Goal: Task Accomplishment & Management: Manage account settings

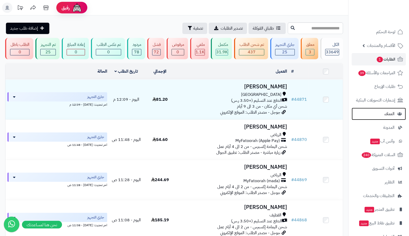
click at [381, 118] on link "العملاء" at bounding box center [378, 114] width 54 height 12
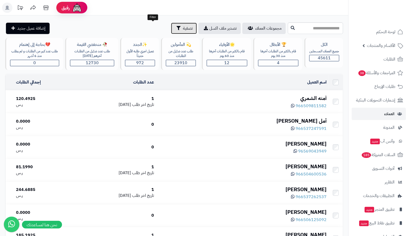
click at [183, 31] on span "تصفية" at bounding box center [188, 28] width 10 height 6
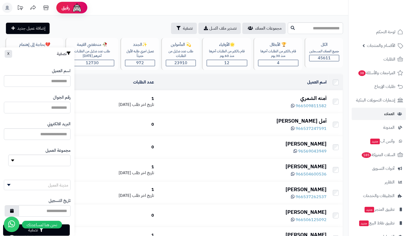
click at [53, 109] on input "اسم العميل" at bounding box center [37, 108] width 67 height 12
type input "**********"
click at [64, 230] on button "تصفية" at bounding box center [36, 230] width 67 height 11
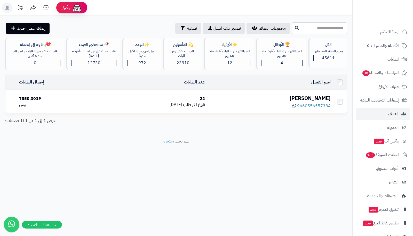
click at [314, 96] on div "سمر الشهري" at bounding box center [270, 98] width 122 height 7
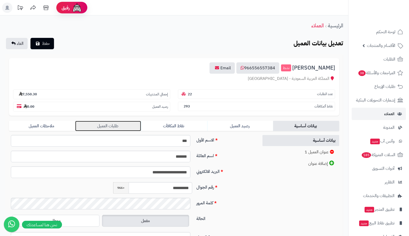
click at [101, 129] on link "طلبات العميل" at bounding box center [108, 126] width 66 height 10
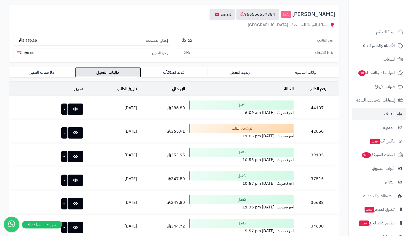
scroll to position [54, 0]
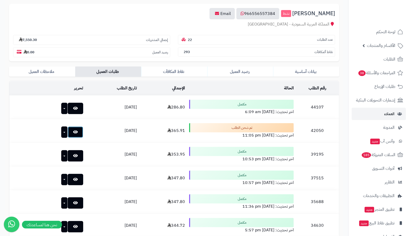
click at [73, 131] on icon at bounding box center [75, 132] width 5 height 4
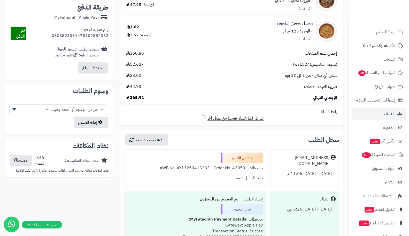
scroll to position [398, 0]
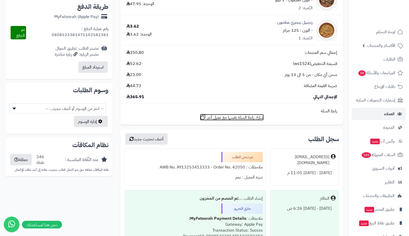
click at [237, 117] on span "شارك رابط السلة نفسها مع عميل آخر" at bounding box center [235, 118] width 56 height 6
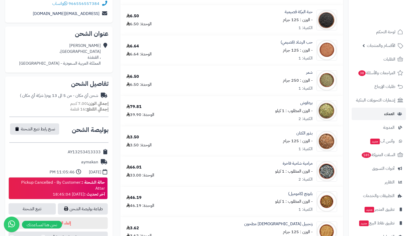
scroll to position [0, 0]
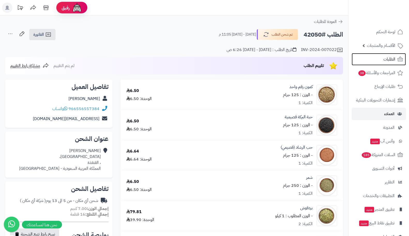
click at [387, 58] on span "الطلبات" at bounding box center [389, 59] width 12 height 7
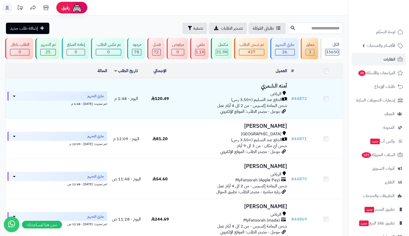
click at [298, 26] on input "text" at bounding box center [315, 28] width 55 height 12
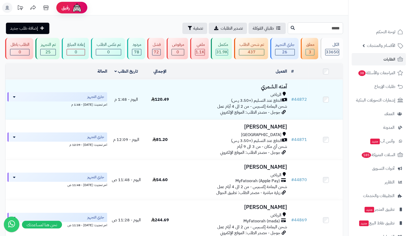
type input "*****"
click at [290, 28] on icon at bounding box center [292, 28] width 4 height 4
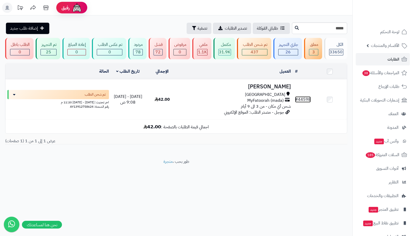
click at [310, 98] on link "# 44598" at bounding box center [303, 100] width 16 height 6
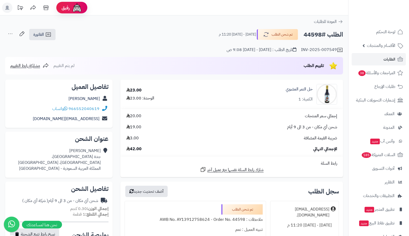
scroll to position [3, 0]
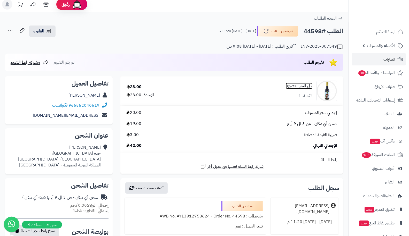
click at [291, 84] on link "خل التمر العضوي" at bounding box center [299, 86] width 27 height 6
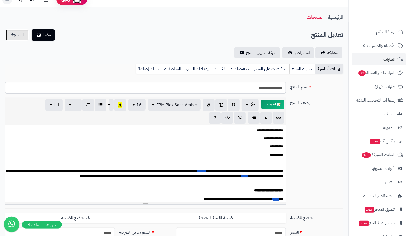
click at [19, 35] on span "الغاء" at bounding box center [21, 35] width 7 height 6
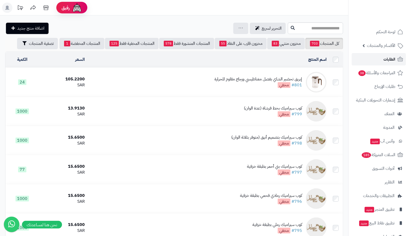
click at [377, 59] on link "الطلبات" at bounding box center [378, 59] width 54 height 12
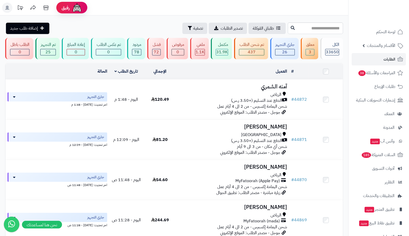
click at [368, 46] on span "الأقسام والمنتجات" at bounding box center [381, 45] width 28 height 7
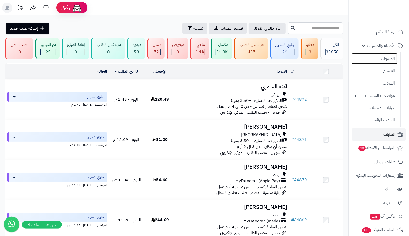
click at [375, 59] on link "المنتجات" at bounding box center [374, 58] width 46 height 11
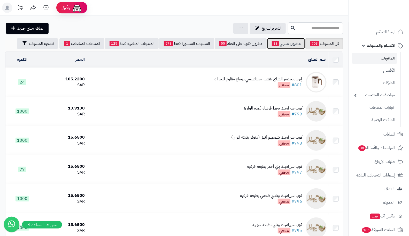
click at [279, 45] on link "مخزون منتهي 83" at bounding box center [286, 43] width 38 height 11
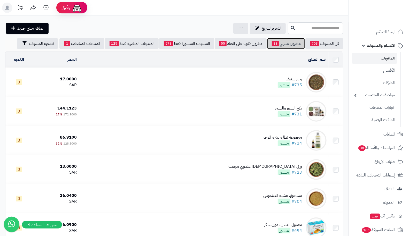
click at [292, 45] on link "مخزون منتهي 83" at bounding box center [286, 43] width 38 height 11
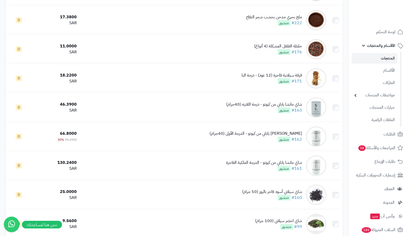
scroll to position [2263, 0]
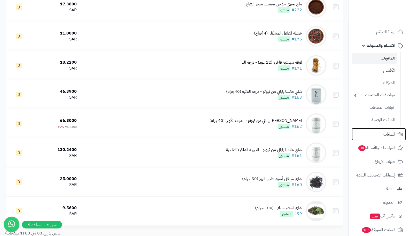
click at [384, 138] on span "الطلبات" at bounding box center [389, 134] width 12 height 7
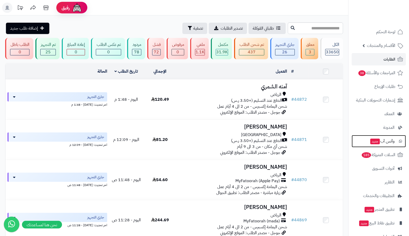
click at [384, 138] on link "وآتس آب جديد" at bounding box center [378, 141] width 54 height 12
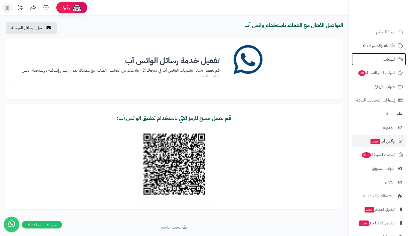
click at [385, 57] on span "الطلبات" at bounding box center [389, 59] width 12 height 7
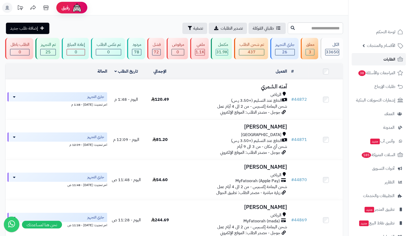
click at [382, 62] on link "الطلبات" at bounding box center [378, 59] width 54 height 12
click at [373, 61] on link "الطلبات" at bounding box center [378, 59] width 54 height 12
click at [302, 97] on link "# 44872" at bounding box center [299, 100] width 16 height 6
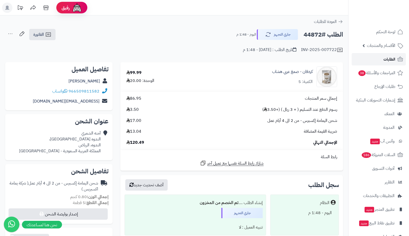
click at [382, 59] on link "الطلبات" at bounding box center [378, 59] width 54 height 12
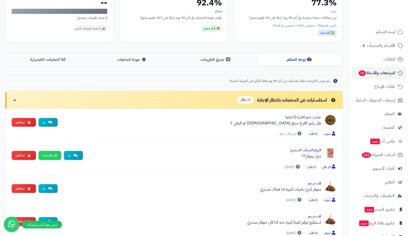
scroll to position [81, 0]
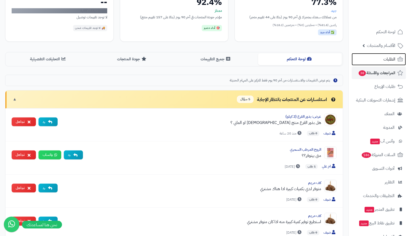
click at [387, 60] on span "الطلبات" at bounding box center [389, 59] width 12 height 7
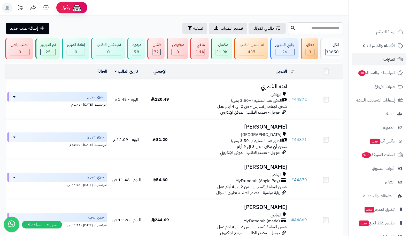
click at [390, 61] on span "الطلبات" at bounding box center [389, 59] width 12 height 7
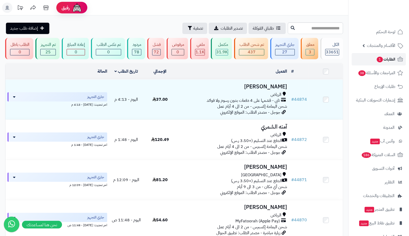
click at [390, 59] on span "الطلبات 1" at bounding box center [385, 59] width 19 height 7
